Goal: Task Accomplishment & Management: Use online tool/utility

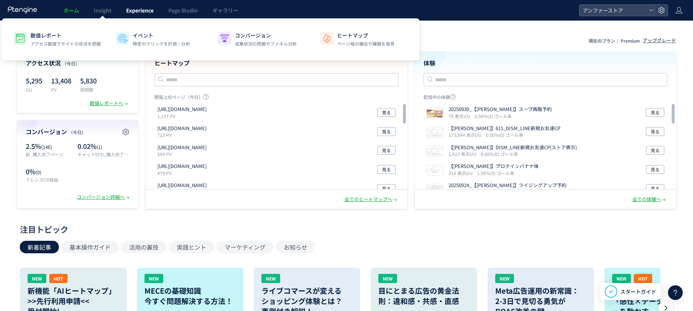
click at [151, 13] on span "Experience" at bounding box center [140, 10] width 28 height 7
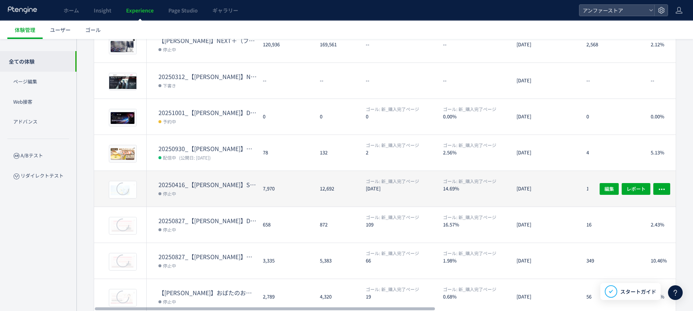
scroll to position [197, 0]
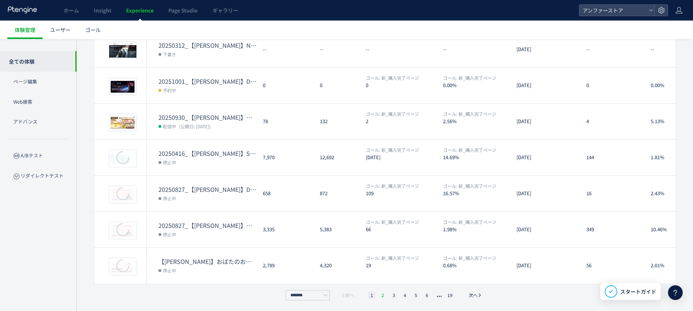
click at [382, 259] on li "2" at bounding box center [382, 295] width 7 height 7
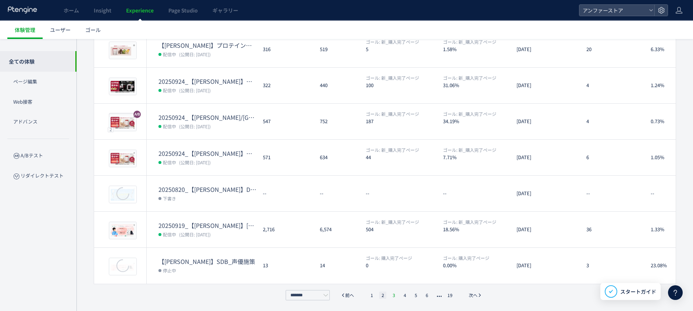
click at [394, 259] on li "3" at bounding box center [393, 295] width 7 height 7
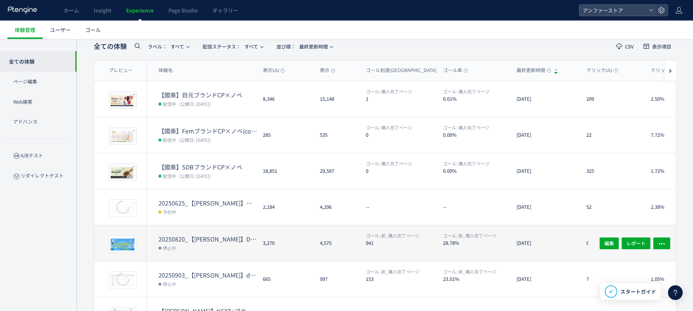
scroll to position [0, 0]
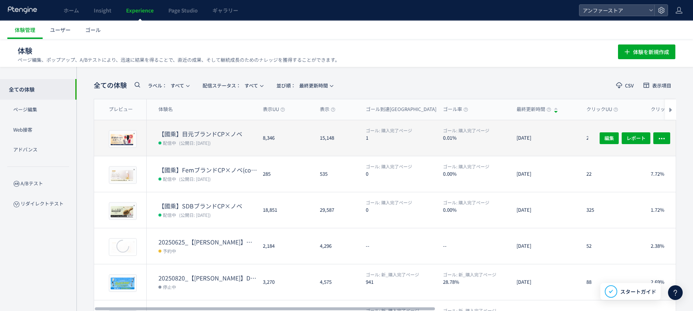
click at [199, 132] on dt "【國乘】目元ブランドCP×ノベ" at bounding box center [208, 134] width 99 height 8
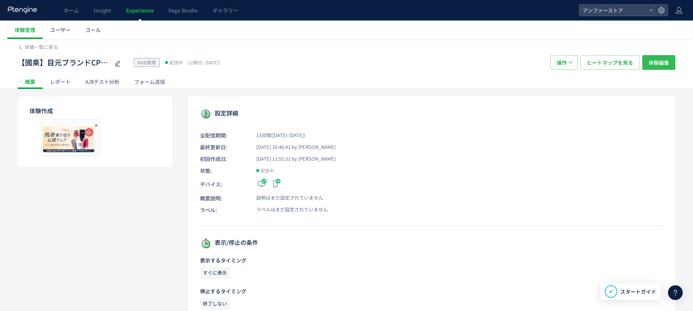
click at [584, 65] on span "体験編集" at bounding box center [659, 62] width 21 height 15
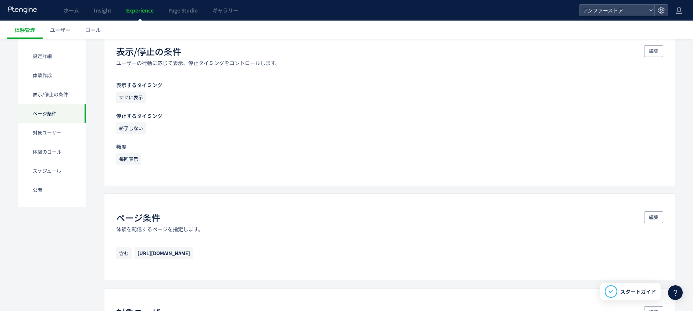
scroll to position [237, 0]
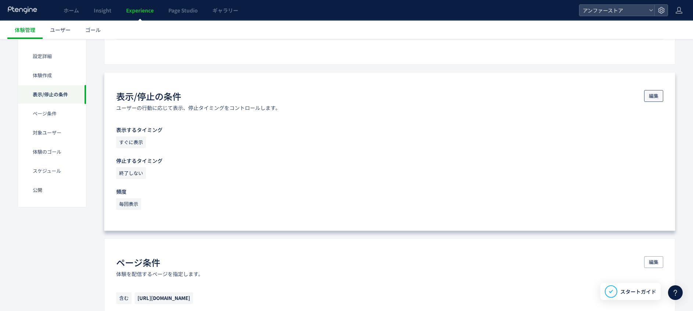
drag, startPoint x: 684, startPoint y: 94, endPoint x: 658, endPoint y: 97, distance: 26.2
drag, startPoint x: 656, startPoint y: 97, endPoint x: 636, endPoint y: 103, distance: 20.4
click at [584, 97] on span "編集" at bounding box center [654, 96] width 10 height 12
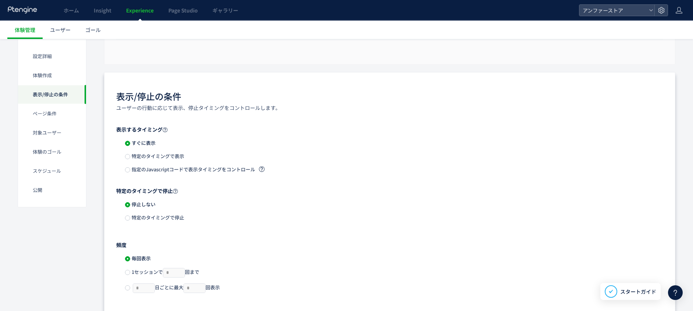
click at [166, 216] on span "特定のタイミングで停止" at bounding box center [157, 217] width 54 height 7
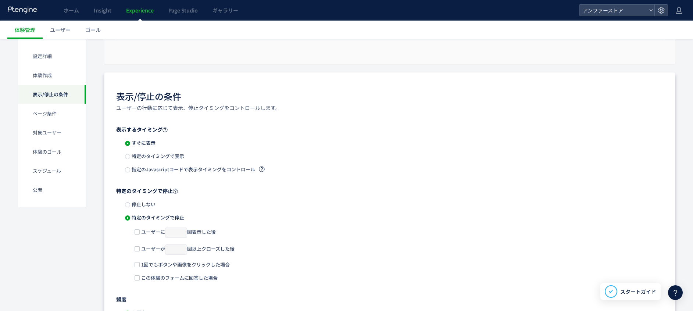
scroll to position [292, 0]
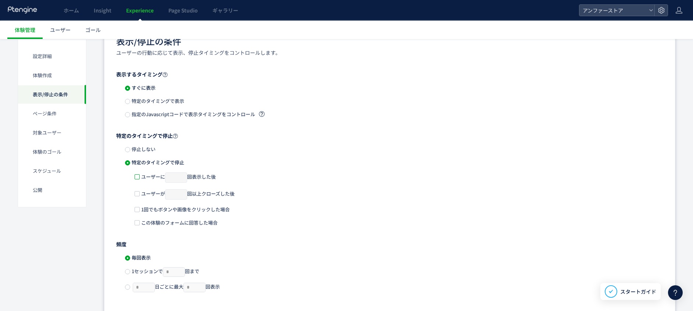
click at [138, 177] on span at bounding box center [137, 176] width 5 height 5
drag, startPoint x: 175, startPoint y: 177, endPoint x: 162, endPoint y: 178, distance: 13.2
click at [162, 178] on span "ユーザーに * 回表示した後" at bounding box center [178, 177] width 76 height 11
drag, startPoint x: 162, startPoint y: 178, endPoint x: 140, endPoint y: 177, distance: 22.5
click at [140, 177] on label "ユーザーに * 回表示した後" at bounding box center [175, 177] width 81 height 11
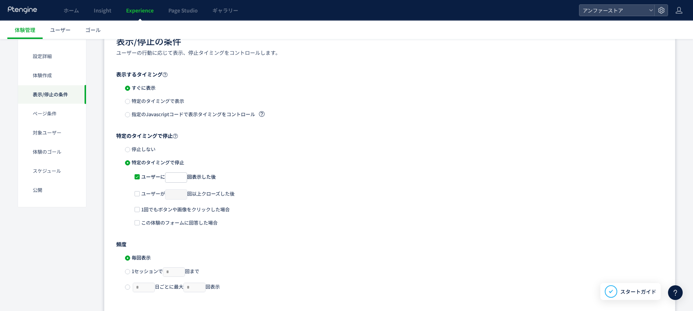
click at [139, 177] on span at bounding box center [137, 176] width 5 height 5
click at [137, 178] on span at bounding box center [137, 176] width 5 height 5
click at [175, 177] on input "*" at bounding box center [176, 178] width 22 height 10
type input "*"
click at [410, 173] on div "ユーザーに * 回表示した後" at bounding box center [394, 180] width 519 height 17
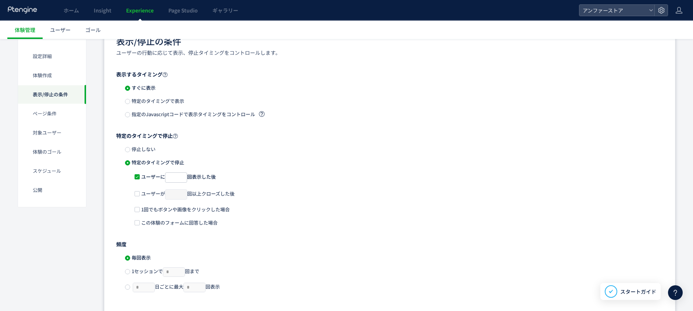
scroll to position [458, 0]
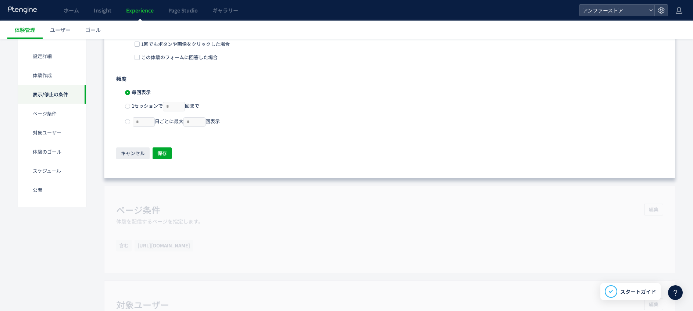
click at [127, 102] on label "1セッションで * 回まで" at bounding box center [162, 107] width 74 height 10
click at [163, 149] on span "保存" at bounding box center [162, 153] width 10 height 12
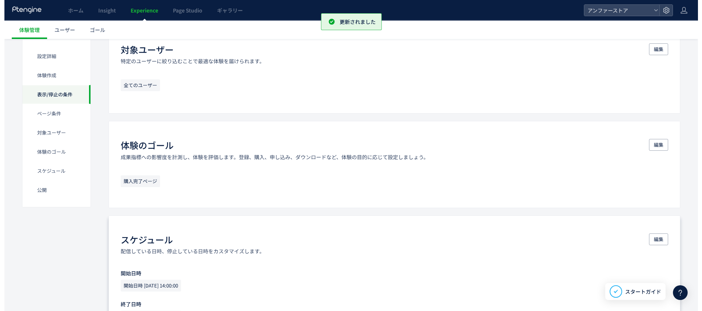
scroll to position [796, 0]
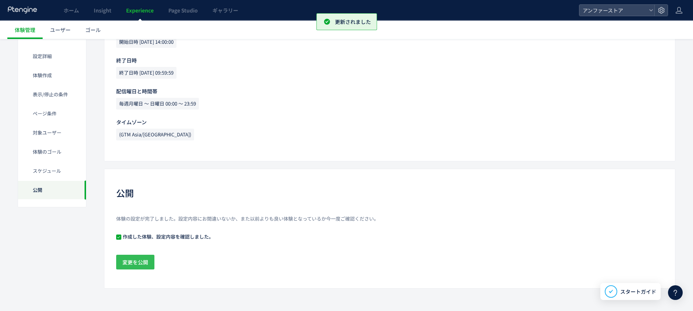
click at [145, 259] on span "変更を公開" at bounding box center [135, 262] width 26 height 15
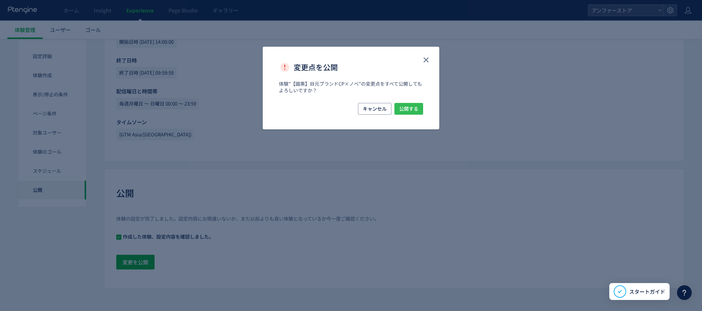
click at [402, 111] on span "公開する" at bounding box center [408, 109] width 19 height 12
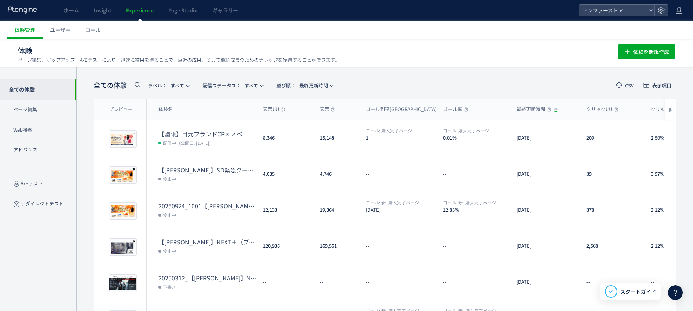
click at [248, 41] on div "体験 ページ編集、ポップアップ、A/Bテストにより、迅速に結果を得ることで、直近の成果、そして継続成長のためのナレッジを獲得することができます。 体験を新規作成" at bounding box center [347, 51] width 658 height 24
click at [397, 60] on div "体験 ページ編集、ポップアップ、A/Bテストにより、迅速に結果を得ることで、直近の成果、そして継続成長のためのナレッジを獲得することができます。 体験を新規作成" at bounding box center [347, 51] width 658 height 24
click at [431, 68] on div "全ての体験 ラベル： すべて 配信ステータス​： すべて 並び順： 最終更新時間 CSV 表示項目 プレビュー 体験名 表示UU 表示 ゴール到達UU ゴール…" at bounding box center [385, 287] width 617 height 441
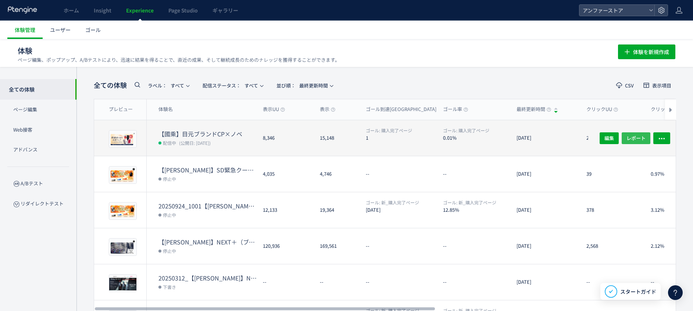
click at [584, 140] on span "レポート" at bounding box center [636, 138] width 19 height 12
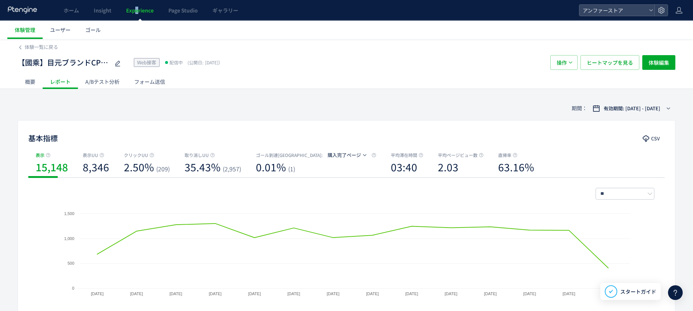
click at [137, 9] on span "Experience" at bounding box center [140, 10] width 28 height 7
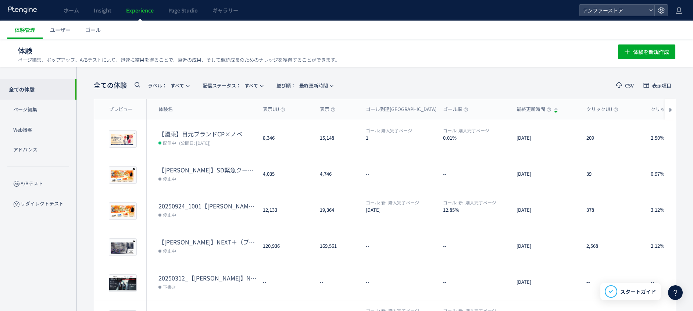
click at [498, 72] on div "全ての体験 ラベル： すべて 配信ステータス​： すべて 並び順： 最終更新時間 CSV 表示項目 プレビュー 体験名 表示UU 表示 ゴール到達UU ゴール…" at bounding box center [385, 287] width 617 height 441
click at [584, 58] on div "体験 ページ編集、ポップアップ、A/Bテストにより、迅速に結果を得ることで、直近の成果、そして継続成長のためのナレッジを獲得することができます。 体験を新規作成" at bounding box center [347, 51] width 658 height 24
click at [584, 56] on span "体験を新規作成" at bounding box center [651, 52] width 36 height 15
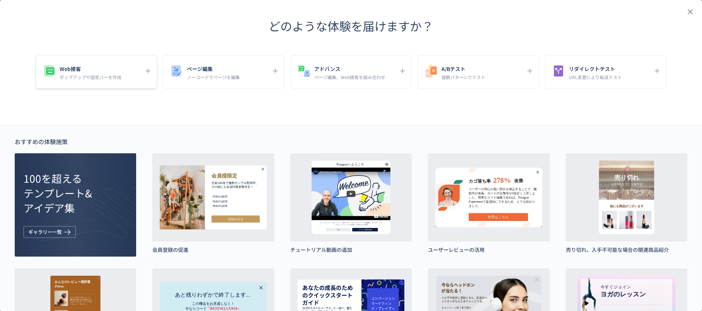
click at [71, 77] on p "ポップアップや固定バーを作成" at bounding box center [91, 77] width 62 height 6
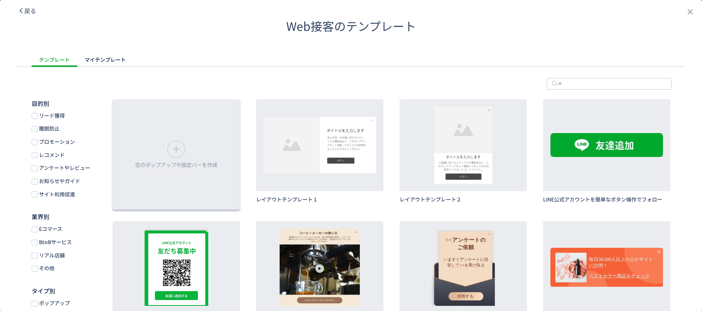
click at [182, 156] on div "空のポップアップや固定バーを作成" at bounding box center [176, 154] width 127 height 110
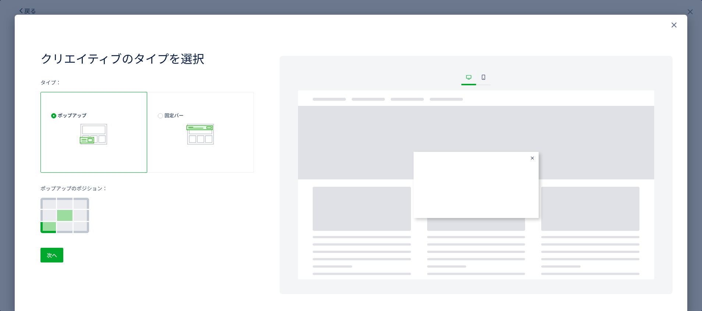
click at [46, 228] on div at bounding box center [47, 227] width 15 height 11
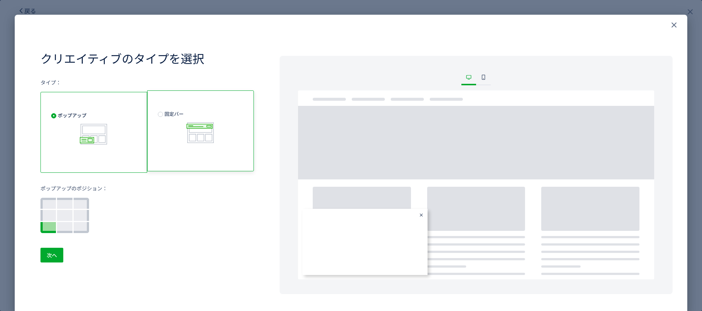
click at [161, 160] on div "固定バー" at bounding box center [200, 130] width 107 height 81
click at [169, 112] on span "固定バー" at bounding box center [200, 127] width 85 height 34
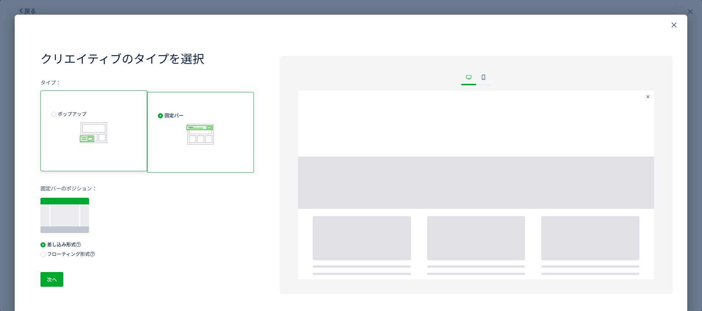
click at [86, 151] on div "ポップアップ" at bounding box center [93, 130] width 107 height 81
click at [584, 25] on use "close" at bounding box center [673, 24] width 5 height 5
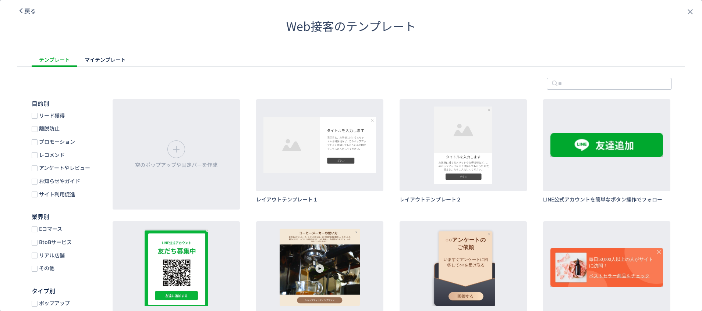
click at [584, 12] on div "戻る Web接客のテンプレート テンプレート マイテンプレート 目的別 リード獲得 離脱防止 プロモーション レコメンド アンケートやレビュー お知らせやガイ…" at bounding box center [351, 155] width 702 height 311
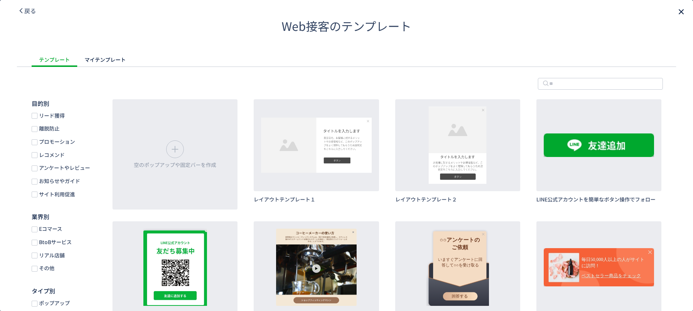
click at [584, 12] on icon "close" at bounding box center [681, 11] width 9 height 9
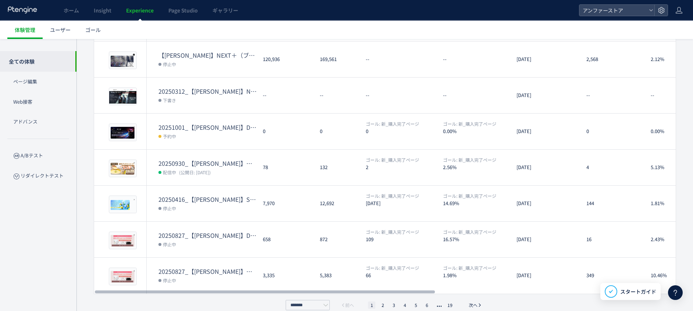
scroll to position [197, 0]
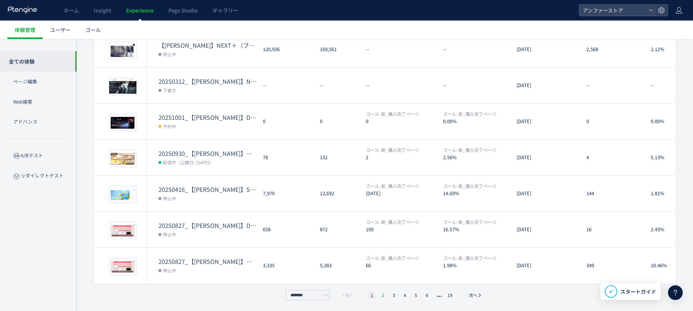
click at [385, 259] on li "2" at bounding box center [382, 295] width 7 height 7
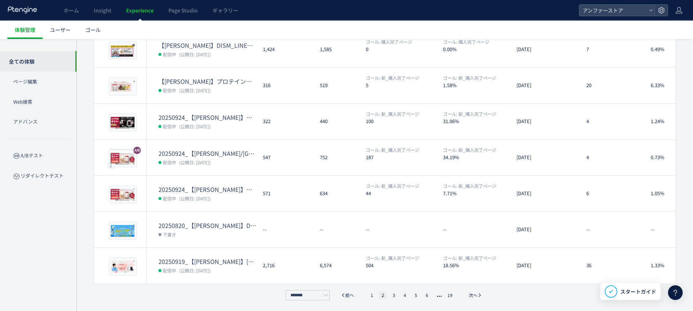
drag, startPoint x: 395, startPoint y: 293, endPoint x: 386, endPoint y: 288, distance: 10.4
click at [395, 259] on li "3" at bounding box center [393, 295] width 7 height 7
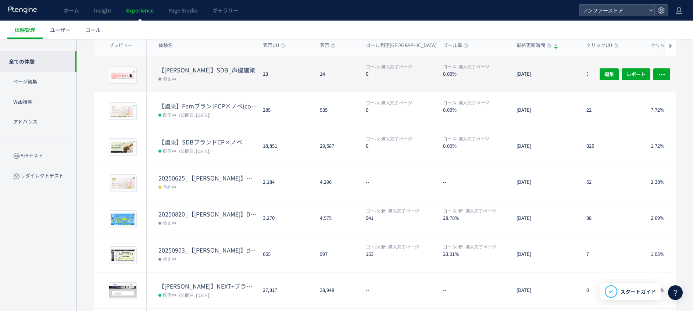
scroll to position [0, 0]
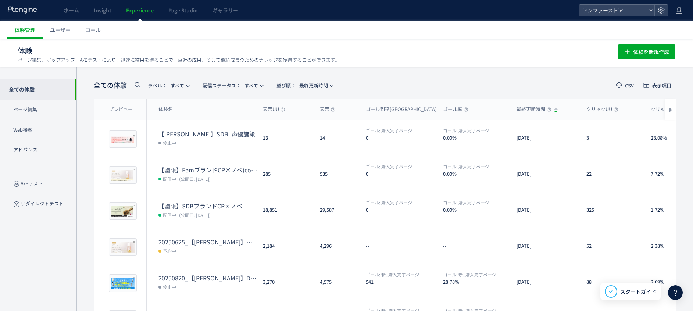
click at [129, 15] on link "Experience" at bounding box center [140, 10] width 42 height 21
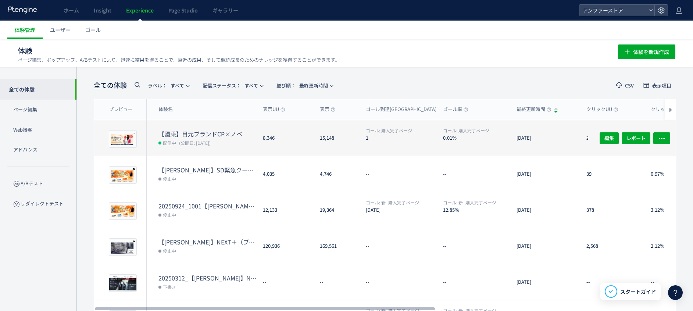
click at [196, 132] on dt "【國乘】目元ブランドCP×ノベ" at bounding box center [208, 134] width 99 height 8
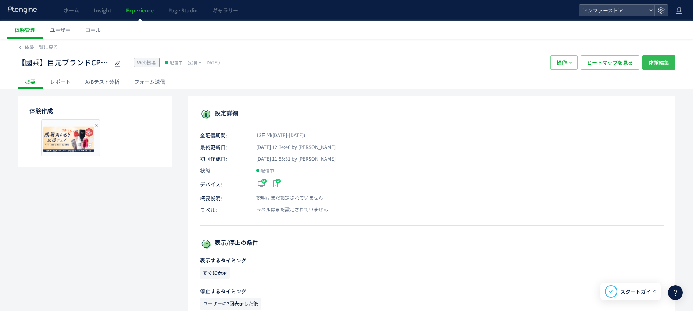
click at [584, 58] on span "体験編集" at bounding box center [659, 62] width 21 height 15
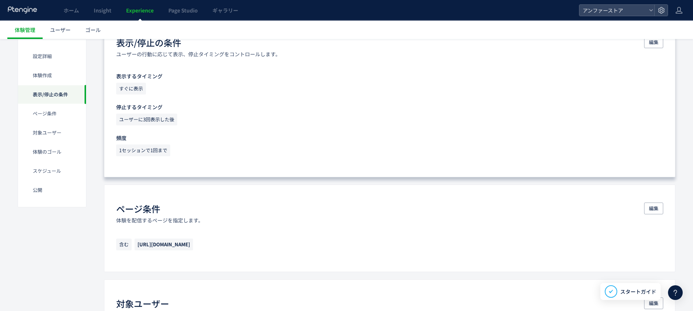
scroll to position [276, 0]
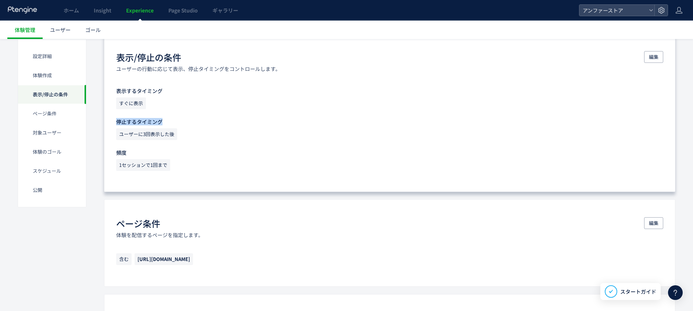
drag, startPoint x: 181, startPoint y: 122, endPoint x: 118, endPoint y: 121, distance: 62.9
click at [118, 121] on p "停止するタイミング" at bounding box center [389, 121] width 547 height 7
drag, startPoint x: 118, startPoint y: 121, endPoint x: 108, endPoint y: 154, distance: 34.5
click at [107, 154] on div "表示/停止の条件 ユーザーの行動に応じて表示、停止タイミングをコントロールします。 編集 表示するタイミング すぐに表示 停止するタイミング ユーザーに3回表…" at bounding box center [390, 112] width 572 height 159
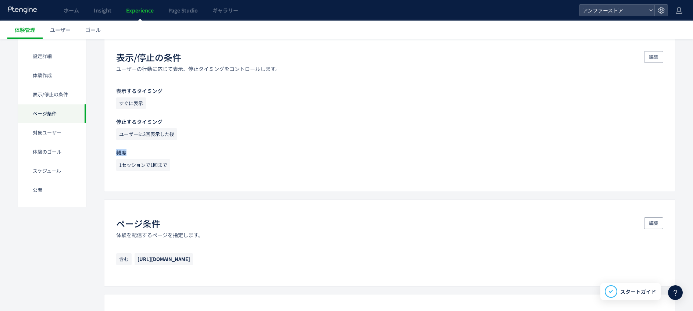
scroll to position [386, 0]
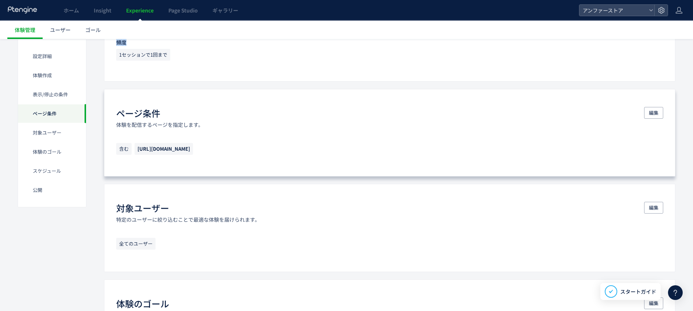
drag, startPoint x: 237, startPoint y: 153, endPoint x: 135, endPoint y: 151, distance: 102.6
click at [135, 151] on p "含む https://scalpd-eye.angfa-store.jp/" at bounding box center [389, 150] width 547 height 15
drag, startPoint x: 136, startPoint y: 151, endPoint x: 229, endPoint y: 151, distance: 93.1
click at [229, 151] on p "含む https://scalpd-eye.angfa-store.jp/" at bounding box center [389, 150] width 547 height 15
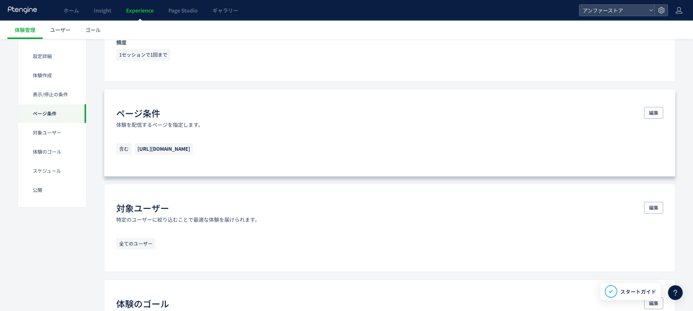
drag, startPoint x: 229, startPoint y: 151, endPoint x: 131, endPoint y: 133, distance: 100.2
click at [131, 133] on div "ページ条件 体験を配信するページを指定します。 編集 含む https://scalpd-eye.angfa-store.jp/" at bounding box center [390, 133] width 572 height 88
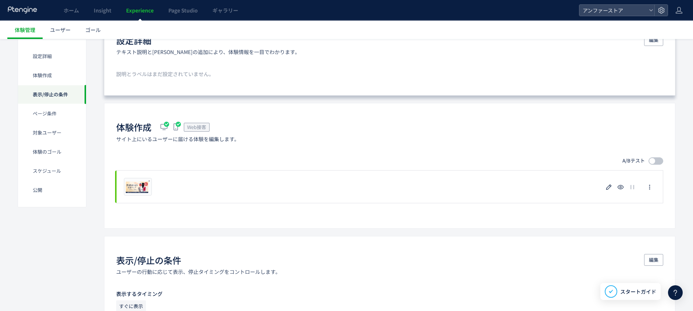
scroll to position [0, 0]
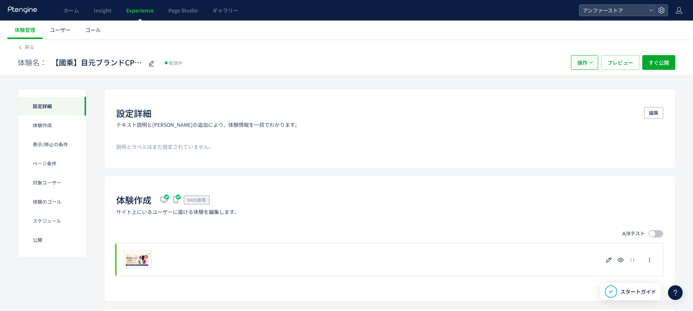
click at [573, 61] on button "操作" at bounding box center [584, 62] width 27 height 15
click at [582, 98] on li "複製" at bounding box center [584, 98] width 25 height 13
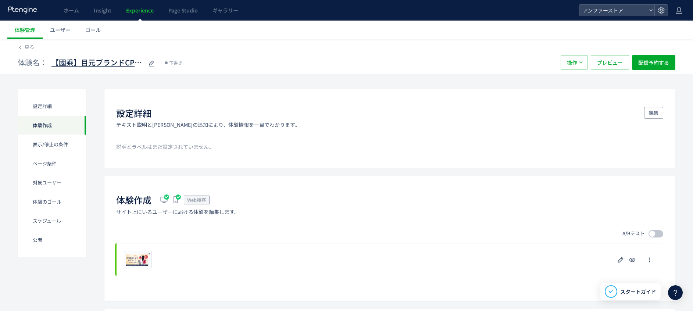
click at [128, 60] on span "【國乘】目元ブランドCP×ノベ(copy)" at bounding box center [97, 62] width 92 height 11
type input "*"
type input "**********"
click at [249, 31] on ul "体験管理 ユーザー ゴール" at bounding box center [350, 30] width 686 height 18
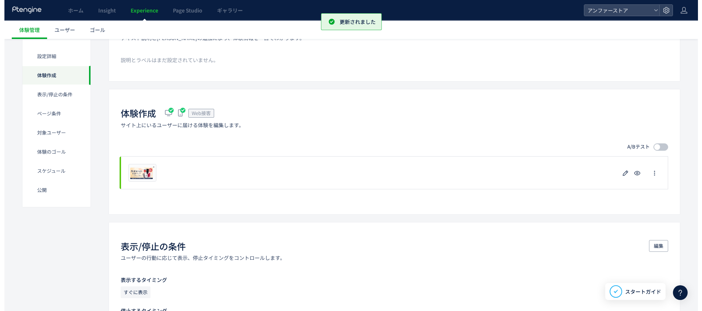
scroll to position [110, 0]
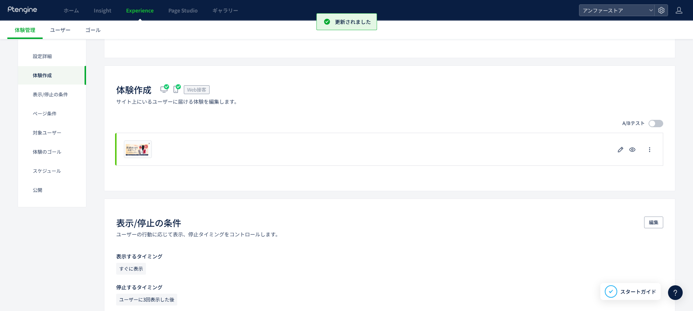
click at [584, 124] on div at bounding box center [653, 124] width 6 height 6
click at [584, 124] on span at bounding box center [656, 123] width 15 height 7
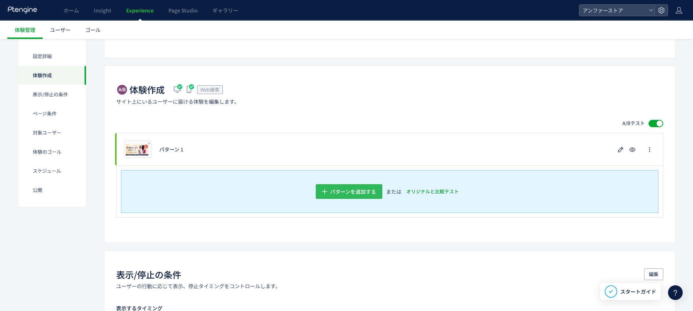
click at [365, 192] on span "パターンを追加する​" at bounding box center [353, 191] width 46 height 15
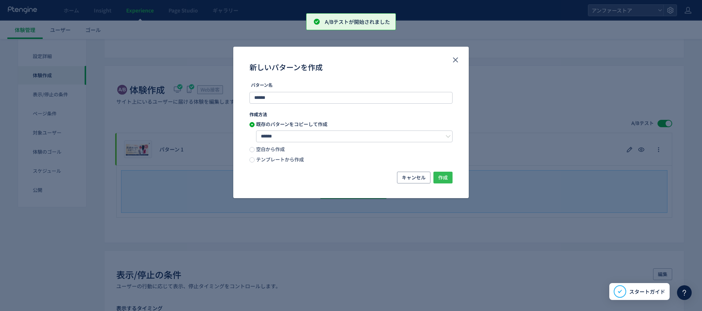
click at [444, 179] on span "作成" at bounding box center [443, 178] width 10 height 12
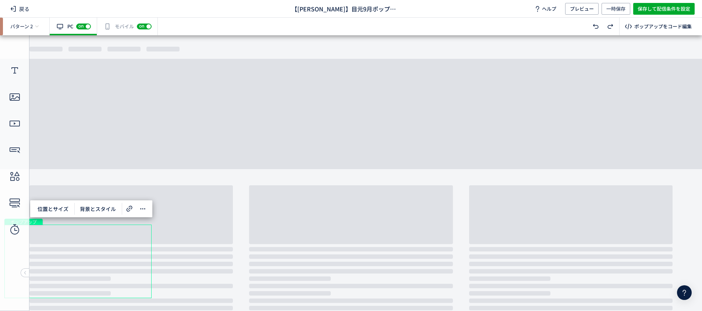
click at [72, 253] on div "ポップアップ" at bounding box center [77, 262] width 147 height 74
click at [89, 208] on span "背景とスタイル" at bounding box center [97, 209] width 45 height 12
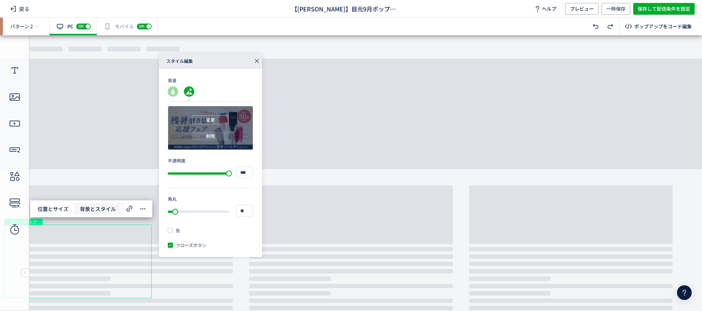
click at [194, 139] on button "削除" at bounding box center [210, 136] width 37 height 9
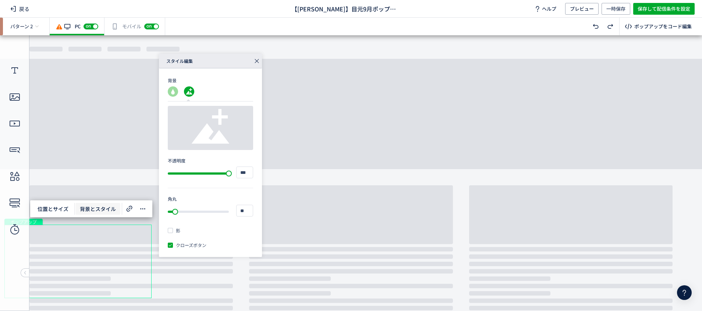
click at [216, 120] on icon at bounding box center [210, 128] width 44 height 44
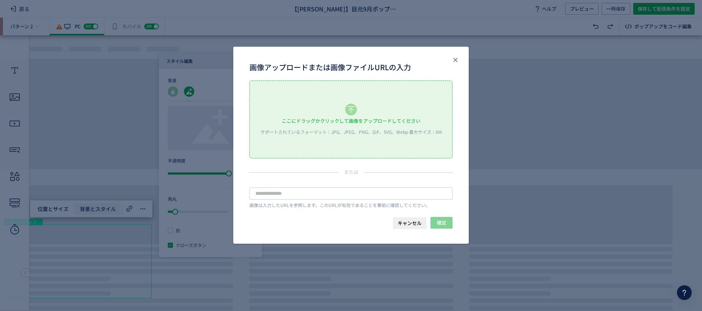
click at [353, 108] on icon "画像アップロードまたは画像ファイルURLの入力" at bounding box center [351, 110] width 12 height 12
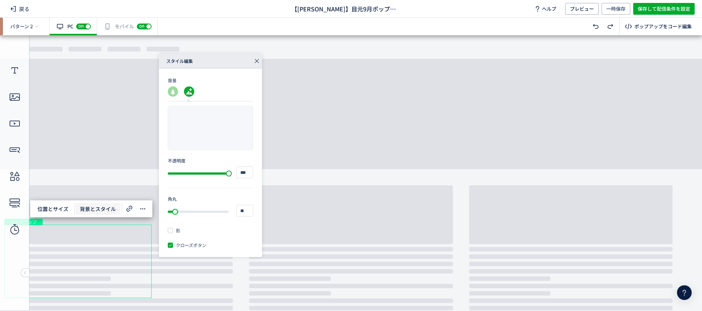
click at [371, 104] on div "スタイル編集 背景 変更 削除 不透明度 *** 角丸 ** 影 クローズボタン" at bounding box center [395, 155] width 473 height 203
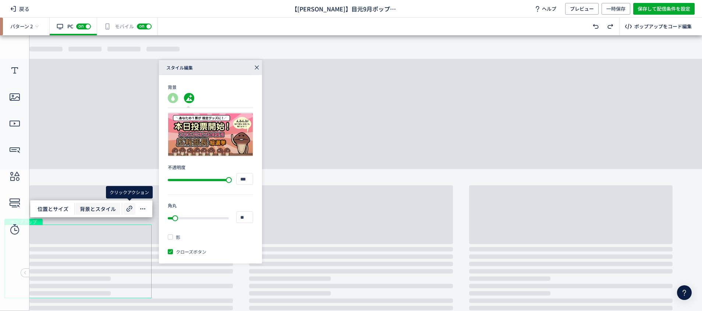
click at [129, 207] on icon at bounding box center [129, 209] width 9 height 9
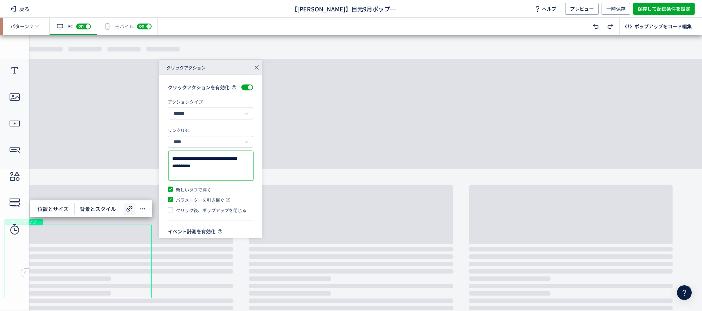
click at [202, 175] on textarea "**********" at bounding box center [210, 166] width 77 height 22
paste textarea
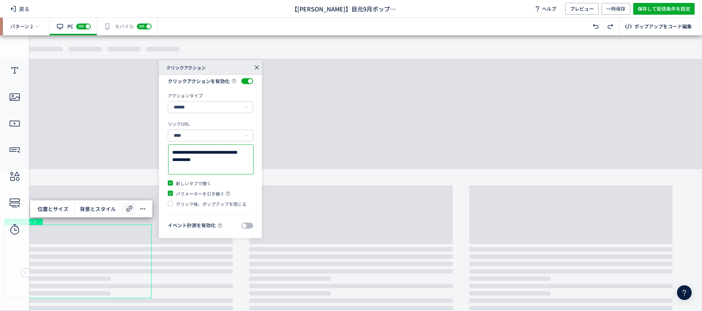
scroll to position [13, 0]
type textarea "**********"
click at [202, 206] on span "クリック後、ポップアップを閉じる" at bounding box center [210, 203] width 74 height 7
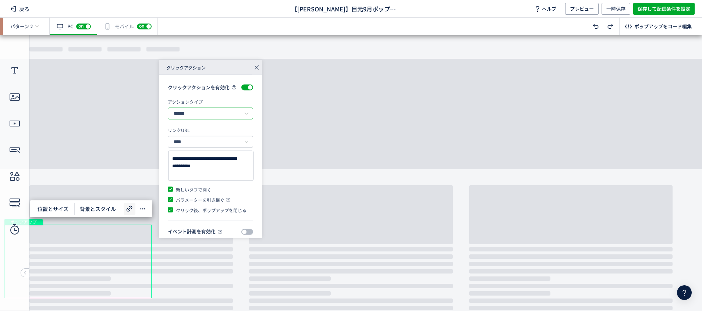
click at [208, 118] on input "******" at bounding box center [210, 114] width 85 height 12
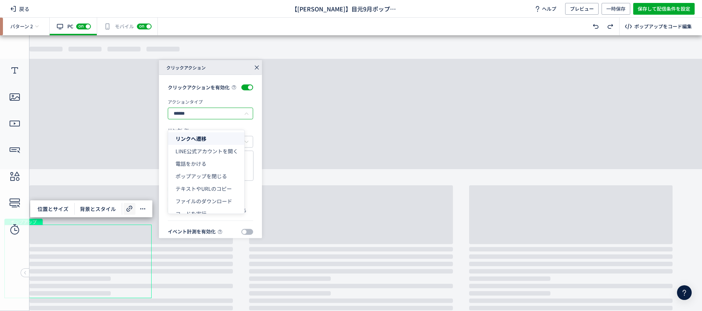
click at [207, 120] on input "******" at bounding box center [210, 114] width 85 height 12
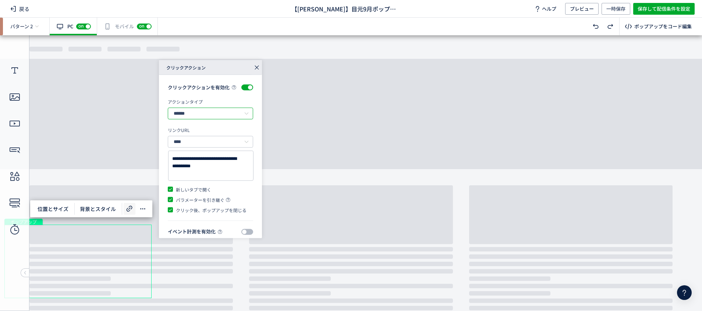
click at [131, 127] on body "undefined ポップアップ undefined ポップアップ クローズボタン" at bounding box center [351, 168] width 702 height 267
click at [117, 25] on div "有効な編集箇所が確認されません モバイル off on" at bounding box center [127, 27] width 61 height 18
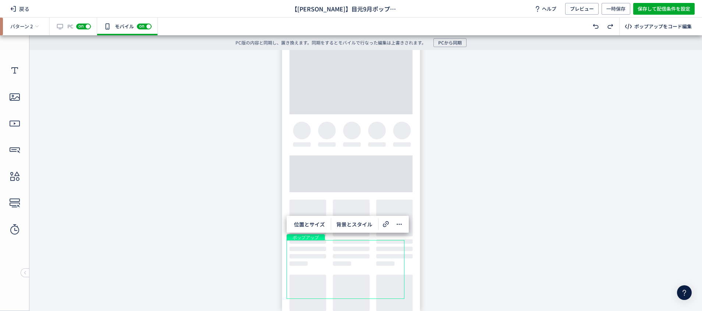
click at [324, 264] on div "ポップアップ" at bounding box center [346, 269] width 118 height 59
click at [345, 228] on span "背景とスタイル" at bounding box center [354, 224] width 45 height 12
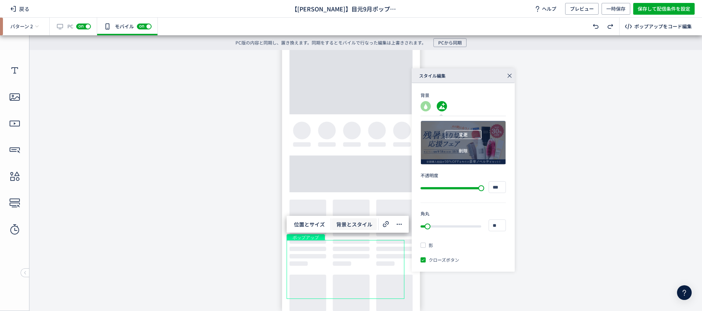
click at [466, 131] on span "変更" at bounding box center [463, 134] width 9 height 9
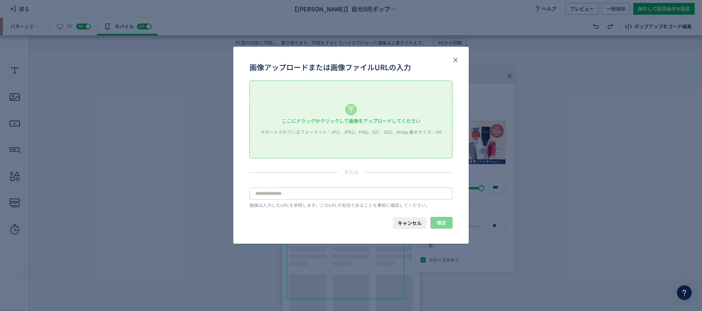
click at [355, 119] on div "ここにドラッグかクリックして画像をアップロードしてください" at bounding box center [351, 120] width 139 height 11
